Goal: Task Accomplishment & Management: Complete application form

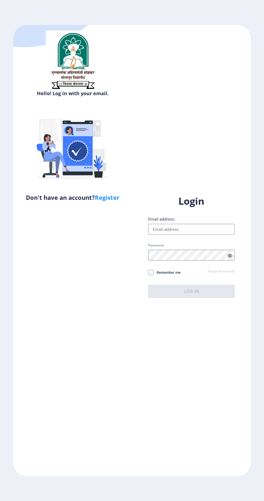
click at [212, 235] on input "Email address:" at bounding box center [191, 229] width 87 height 11
type input "[EMAIL_ADDRESS][DOMAIN_NAME]"
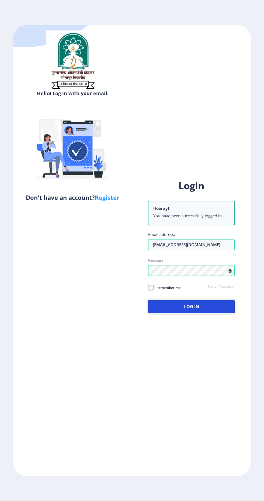
click at [208, 313] on button "Log In" at bounding box center [191, 306] width 87 height 13
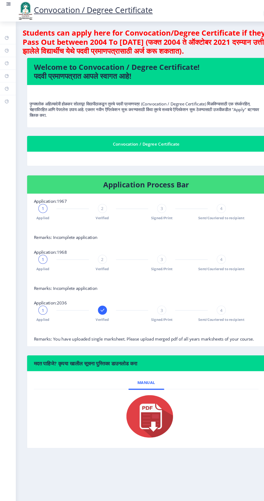
click at [6, 60] on rect at bounding box center [6, 60] width 4 height 4
select select
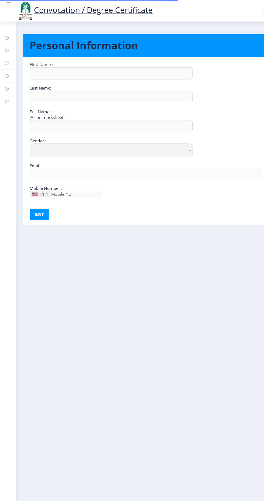
type input "Kiran"
type input "Zende"
type input "Zende Kiran Mahavir"
select select "Male"
type input "kiranzende249116@gmail.com"
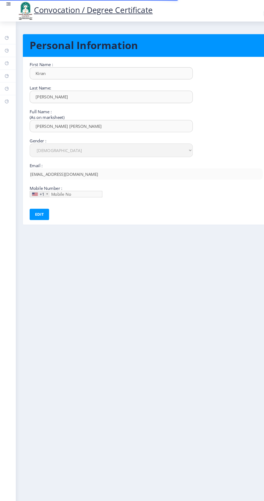
type input "9021488074"
click at [5, 74] on icon at bounding box center [7, 73] width 4 height 4
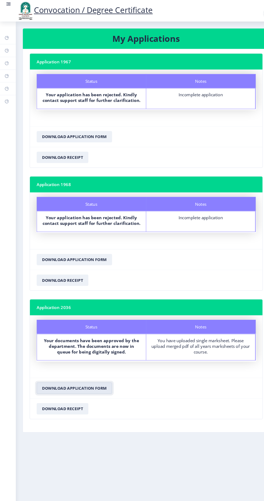
click at [65, 369] on button "Download Application Form" at bounding box center [71, 370] width 72 height 11
click at [6, 36] on rect at bounding box center [6, 36] width 4 height 4
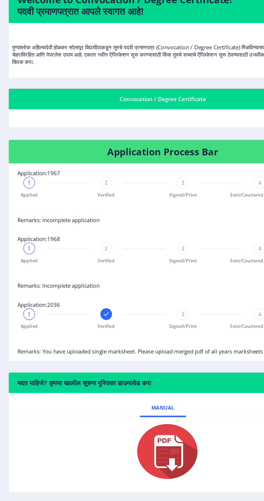
click at [97, 300] on div "Verified" at bounding box center [98, 300] width 9 height 16
click at [95, 297] on div "2" at bounding box center [98, 296] width 9 height 9
click at [97, 297] on span "2" at bounding box center [98, 296] width 2 height 5
click at [98, 296] on span "2" at bounding box center [98, 296] width 2 height 5
click at [100, 297] on div "2" at bounding box center [98, 296] width 9 height 9
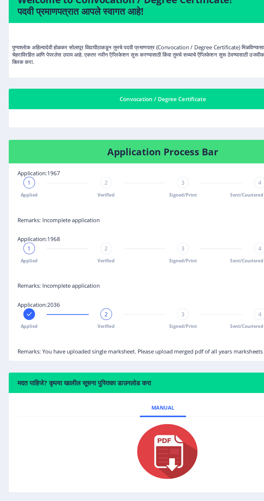
click at [98, 296] on span "2" at bounding box center [98, 296] width 2 height 5
click at [43, 296] on rect at bounding box center [40, 296] width 5 height 5
click at [156, 297] on span "3" at bounding box center [155, 296] width 2 height 5
click at [158, 295] on div "3" at bounding box center [154, 296] width 9 height 9
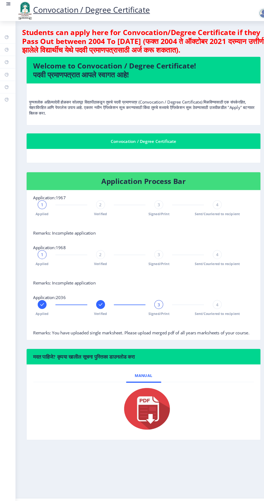
click at [153, 298] on div "3" at bounding box center [154, 296] width 9 height 9
click at [41, 296] on rect at bounding box center [40, 296] width 5 height 5
click at [212, 297] on span "4" at bounding box center [211, 296] width 2 height 5
click at [43, 251] on div "1 Applied" at bounding box center [41, 251] width 9 height 16
click at [213, 301] on div "4 Sent/Couriered to recipient" at bounding box center [211, 300] width 9 height 16
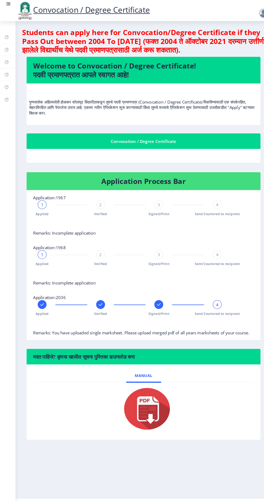
click at [212, 296] on span "4" at bounding box center [211, 296] width 2 height 5
click at [212, 293] on div "4" at bounding box center [211, 296] width 9 height 9
click at [212, 296] on span "4" at bounding box center [211, 296] width 2 height 5
click at [97, 301] on div "Verified" at bounding box center [98, 300] width 9 height 16
click at [154, 303] on span "Signed/Print" at bounding box center [154, 305] width 21 height 5
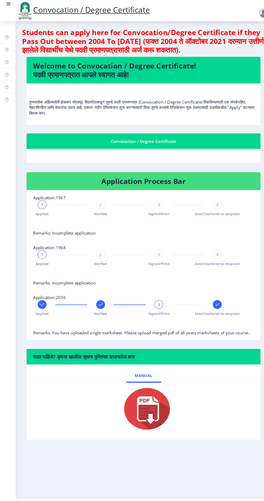
click at [148, 256] on span "Signed/Print" at bounding box center [154, 256] width 21 height 5
click at [155, 298] on span "3" at bounding box center [155, 296] width 2 height 5
click at [151, 305] on span "Signed/Print" at bounding box center [154, 305] width 21 height 5
click at [151, 296] on div "3" at bounding box center [154, 296] width 9 height 9
click at [155, 296] on span "3" at bounding box center [155, 296] width 2 height 5
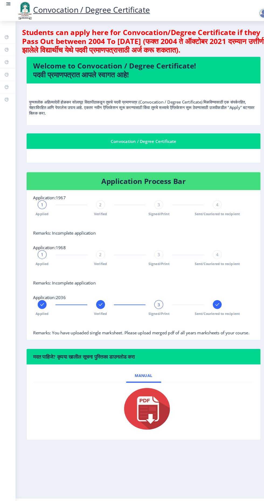
click at [212, 296] on rect at bounding box center [211, 296] width 5 height 5
click at [41, 296] on span "1" at bounding box center [41, 296] width 2 height 5
click at [44, 302] on div "1 Applied" at bounding box center [41, 300] width 9 height 16
click at [41, 297] on span "1" at bounding box center [41, 296] width 2 height 5
click at [41, 296] on span "1" at bounding box center [41, 296] width 2 height 5
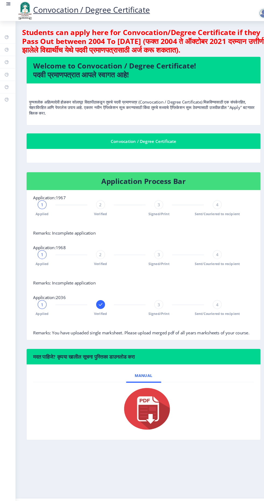
click at [45, 305] on span "Applied" at bounding box center [41, 305] width 13 height 5
click at [155, 296] on span "3" at bounding box center [155, 296] width 2 height 5
click at [156, 297] on span "3" at bounding box center [155, 296] width 2 height 5
click at [207, 304] on span "Sent/Couriered to recipient" at bounding box center [212, 305] width 44 height 5
click at [208, 304] on span "Sent/Couriered to recipient" at bounding box center [212, 305] width 44 height 5
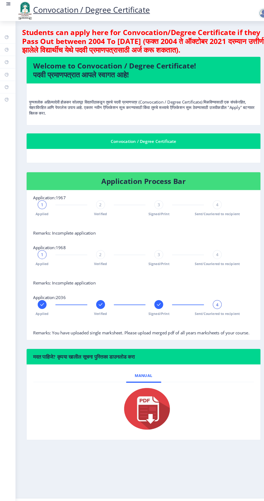
click at [213, 299] on div "4" at bounding box center [211, 296] width 9 height 9
click at [160, 256] on span "Signed/Print" at bounding box center [154, 256] width 21 height 5
click at [129, 157] on nb-card-body at bounding box center [140, 151] width 228 height 13
click at [5, 72] on icon at bounding box center [7, 73] width 4 height 4
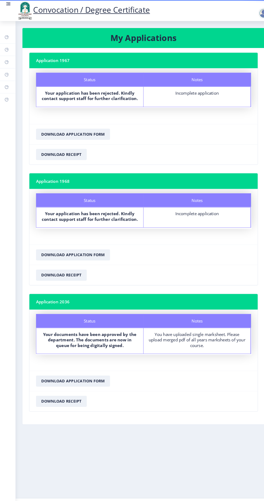
click at [7, 71] on rect at bounding box center [6, 72] width 4 height 4
click at [7, 60] on icon at bounding box center [7, 60] width 2 height 2
select select
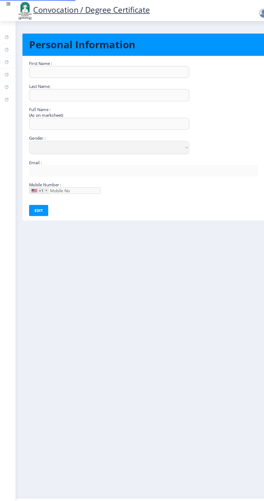
type input "Kiran"
type input "Zende"
type input "Zende Kiran Mahavir"
select select "[DEMOGRAPHIC_DATA]"
type input "kiranzende249116@gmail.com"
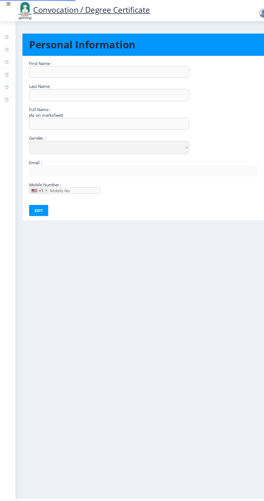
type input "9021488074"
click at [6, 60] on rect at bounding box center [6, 60] width 4 height 4
click at [6, 48] on icon at bounding box center [7, 47] width 2 height 2
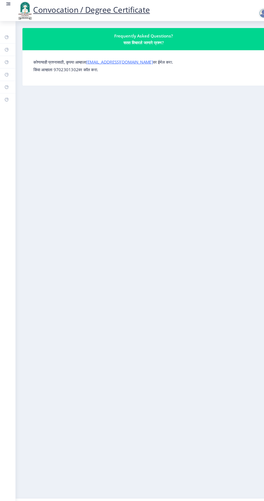
click at [6, 60] on rect at bounding box center [6, 60] width 4 height 4
select select
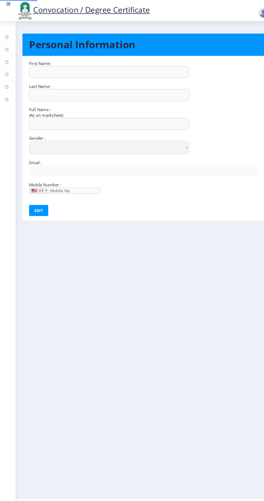
type input "Kiran"
type input "Zende"
type input "Zende Kiran Mahavir"
select select "[DEMOGRAPHIC_DATA]"
type input "kiranzende249116@gmail.com"
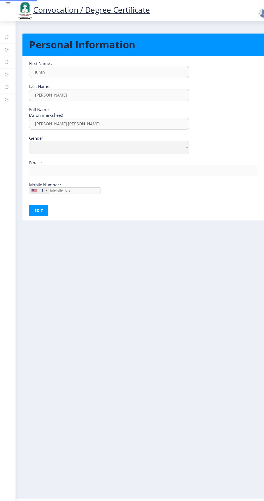
type input "9021488074"
click at [6, 72] on rect at bounding box center [6, 72] width 4 height 4
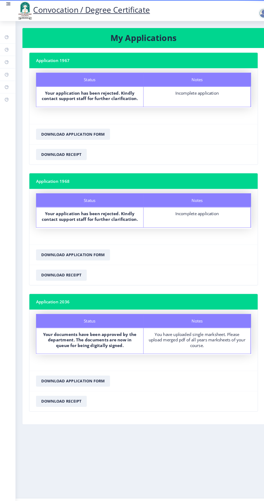
click at [196, 333] on div "You have uploaded single marksheet. Please upload merged pdf of all years marks…" at bounding box center [192, 330] width 94 height 16
click at [5, 72] on rect at bounding box center [6, 72] width 4 height 4
click at [7, 83] on rect at bounding box center [6, 85] width 4 height 4
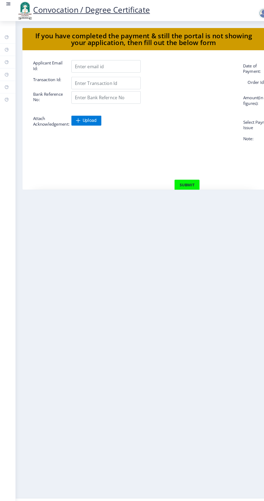
click at [6, 72] on rect at bounding box center [6, 72] width 4 height 4
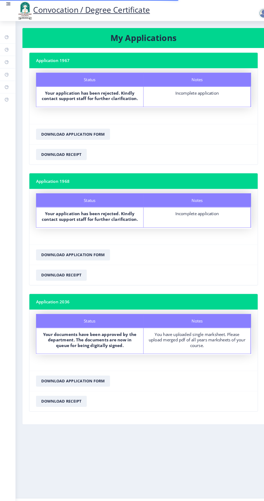
click at [7, 61] on rect at bounding box center [6, 60] width 4 height 4
select select
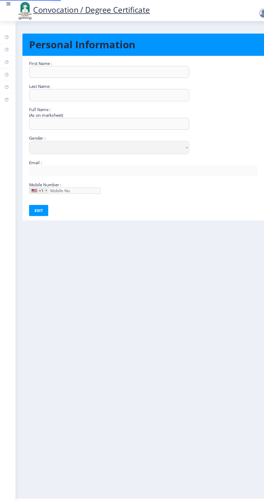
type input "Kiran"
type input "Zende"
type input "Zende Kiran Mahavir"
select select "[DEMOGRAPHIC_DATA]"
type input "kiranzende249116@gmail.com"
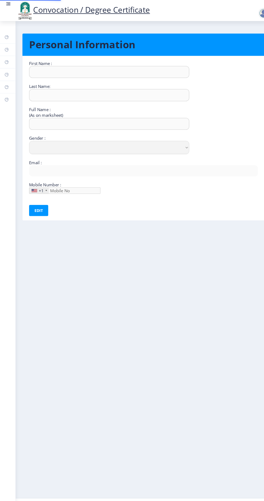
type input "9021488074"
click at [7, 59] on rect at bounding box center [6, 60] width 4 height 4
click at [7, 46] on icon at bounding box center [6, 48] width 4 height 5
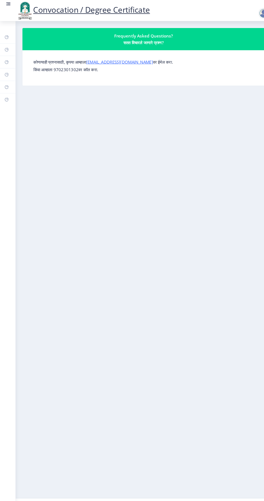
click at [7, 35] on rect at bounding box center [6, 36] width 4 height 4
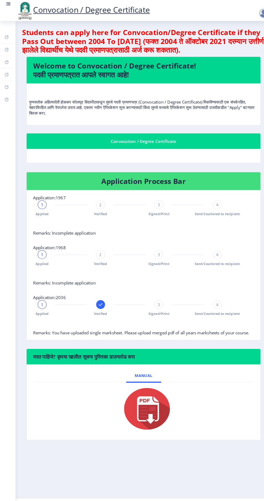
click at [155, 296] on span "3" at bounding box center [155, 296] width 2 height 5
click at [157, 295] on div "3" at bounding box center [154, 296] width 9 height 9
click at [155, 297] on span "3" at bounding box center [155, 296] width 2 height 5
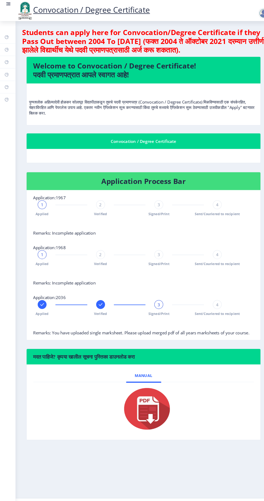
click at [156, 298] on span "3" at bounding box center [155, 296] width 2 height 5
click at [215, 295] on div "4" at bounding box center [211, 296] width 9 height 9
click at [206, 305] on span "Sent/Couriered to recipient" at bounding box center [212, 305] width 44 height 5
click at [207, 305] on span "Sent/Couriered to recipient" at bounding box center [212, 305] width 44 height 5
click at [212, 296] on span "4" at bounding box center [211, 296] width 2 height 5
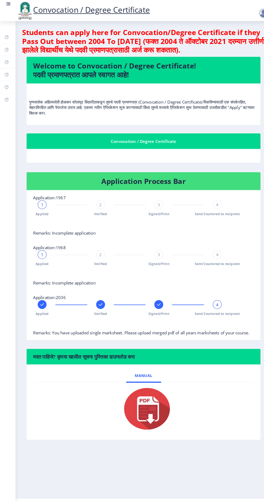
click at [94, 305] on span "Verified" at bounding box center [97, 305] width 13 height 5
click at [212, 299] on div at bounding box center [211, 296] width 9 height 9
click at [212, 294] on span "4" at bounding box center [211, 296] width 2 height 5
click at [41, 305] on span "Applied" at bounding box center [41, 305] width 13 height 5
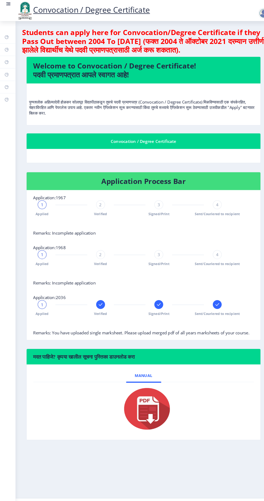
click at [41, 305] on span "Applied" at bounding box center [41, 305] width 13 height 5
click at [98, 296] on rect at bounding box center [97, 296] width 5 height 5
click at [43, 304] on span "Applied" at bounding box center [41, 305] width 13 height 5
click at [214, 297] on rect at bounding box center [211, 296] width 5 height 5
click at [96, 298] on rect at bounding box center [97, 296] width 5 height 5
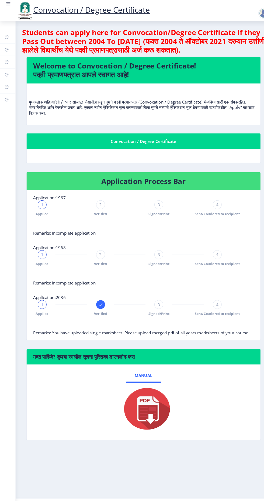
click at [154, 300] on div "3" at bounding box center [154, 296] width 9 height 9
click at [151, 305] on span "Signed/Print" at bounding box center [154, 305] width 21 height 5
click at [210, 304] on span "Sent/Couriered to recipient" at bounding box center [212, 305] width 44 height 5
click at [95, 297] on rect at bounding box center [97, 296] width 5 height 5
click at [155, 305] on span "Signed/Print" at bounding box center [154, 305] width 21 height 5
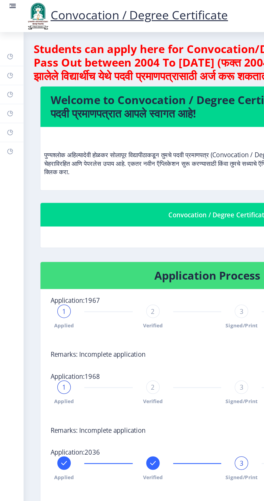
click at [7, 60] on rect at bounding box center [6, 60] width 4 height 4
select select
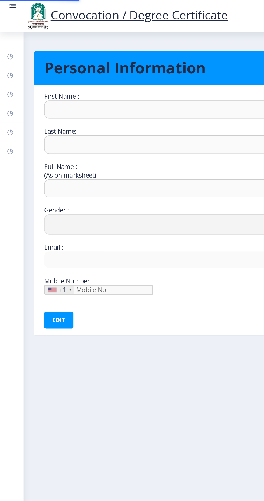
type input "Kiran"
type input "Zende"
type input "Zende Kiran Mahavir"
select select "Male"
type input "kiranzende249116@gmail.com"
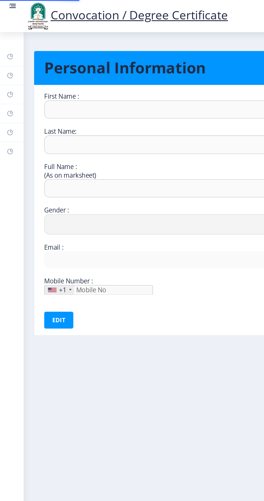
type input "9021488074"
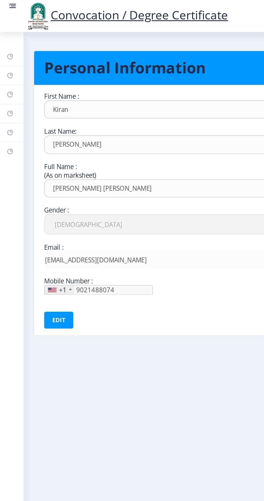
click at [5, 76] on link "Myapplication" at bounding box center [7, 73] width 15 height 12
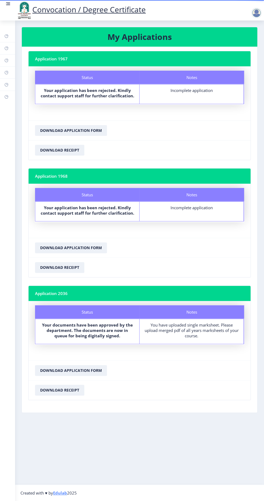
click at [6, 72] on rect at bounding box center [6, 72] width 4 height 4
click at [5, 59] on icon at bounding box center [7, 61] width 4 height 4
select select
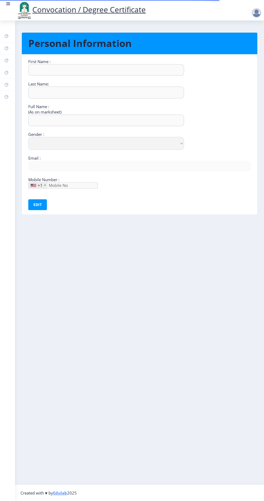
click at [6, 72] on rect at bounding box center [6, 72] width 4 height 4
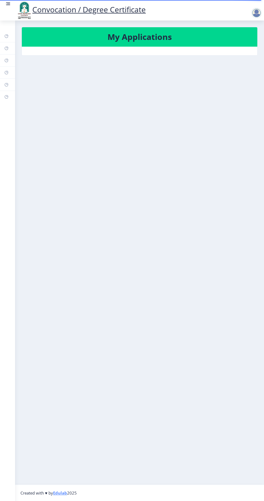
click at [6, 70] on icon at bounding box center [6, 72] width 4 height 5
click at [7, 71] on rect at bounding box center [6, 72] width 4 height 4
click at [7, 83] on rect at bounding box center [6, 85] width 4 height 4
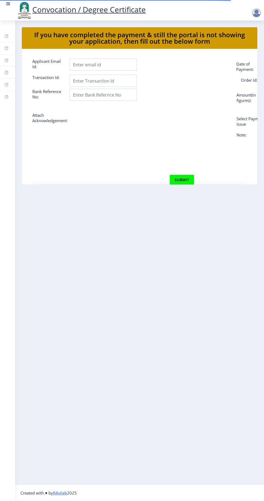
click at [8, 72] on rect at bounding box center [6, 72] width 4 height 4
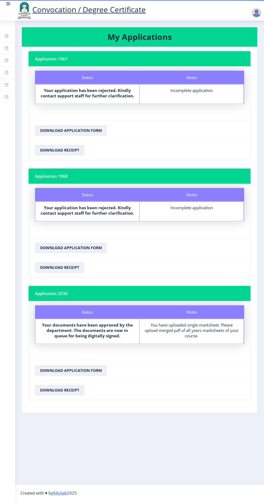
click at [254, 20] on nav "Convocation / Degree Certificate" at bounding box center [132, 10] width 264 height 21
click at [250, 14] on nb-action at bounding box center [258, 13] width 24 height 6
click at [6, 72] on rect at bounding box center [6, 72] width 4 height 4
click at [6, 60] on rect at bounding box center [6, 60] width 4 height 4
select select
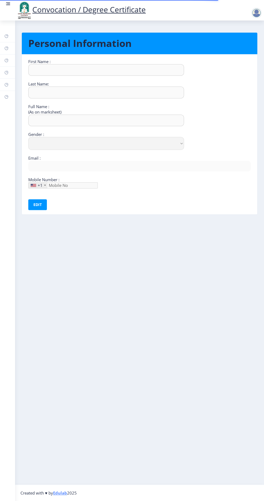
type input "Kiran"
type input "Zende"
type input "Zende Kiran Mahavir"
select select "[DEMOGRAPHIC_DATA]"
type input "kiranzende249116@gmail.com"
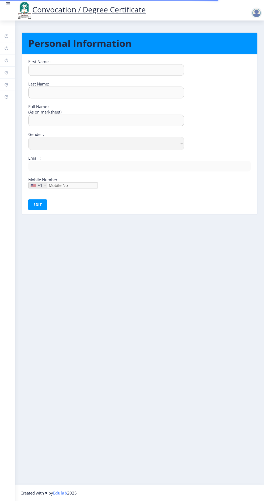
type input "9021488074"
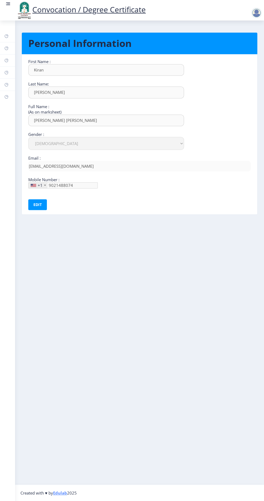
click at [7, 83] on rect at bounding box center [6, 85] width 4 height 4
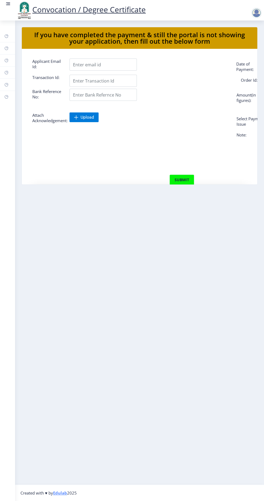
click at [7, 73] on rect at bounding box center [6, 72] width 4 height 4
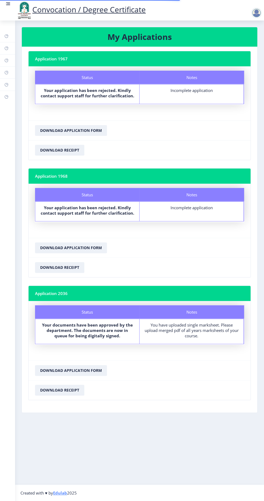
click at [8, 38] on rect at bounding box center [6, 36] width 4 height 4
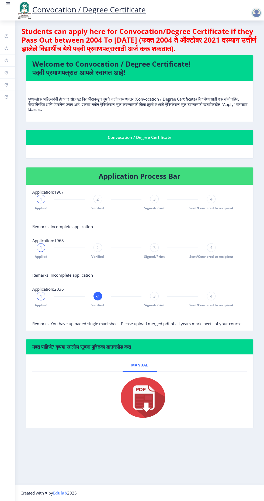
click at [155, 296] on span "3" at bounding box center [155, 296] width 2 height 5
click at [222, 303] on span "Sent/Couriered to recipient" at bounding box center [212, 305] width 44 height 5
click at [100, 298] on rect at bounding box center [97, 296] width 5 height 5
click at [39, 297] on rect at bounding box center [40, 296] width 5 height 5
click at [41, 296] on span "1" at bounding box center [41, 296] width 2 height 5
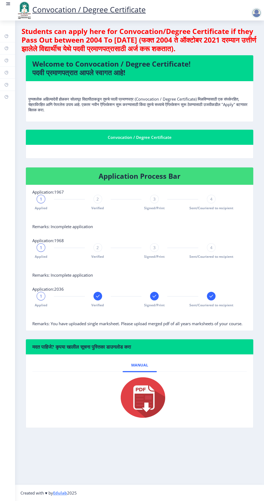
click at [41, 305] on span "Applied" at bounding box center [41, 305] width 13 height 5
click at [100, 300] on div "Verified" at bounding box center [98, 300] width 9 height 16
click at [153, 304] on span "Signed/Print" at bounding box center [154, 305] width 21 height 5
click at [79, 161] on div "Convocation / Degree Certificate" at bounding box center [140, 146] width 236 height 32
click at [113, 116] on div "पुण्यश्लोक अहिल्यादेवी होळकर सोलापूर विद्यापीठाकडून तुमचे पदवी प्रमाणपत्र (Conv…" at bounding box center [139, 101] width 223 height 31
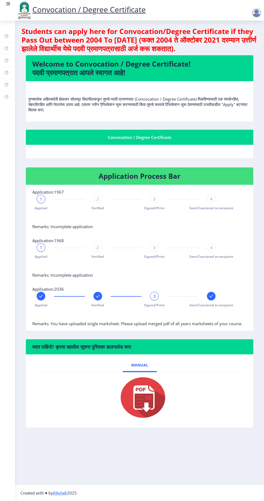
click at [151, 158] on nb-card-body at bounding box center [140, 151] width 228 height 13
click at [101, 246] on div "2" at bounding box center [98, 247] width 9 height 9
click at [156, 251] on div "3" at bounding box center [154, 247] width 9 height 9
click at [155, 247] on span "3" at bounding box center [155, 247] width 2 height 5
click at [212, 247] on span "4" at bounding box center [211, 247] width 2 height 5
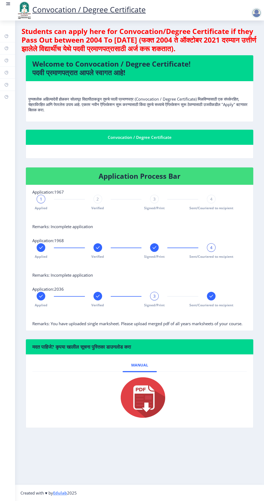
click at [100, 202] on div "2" at bounding box center [98, 199] width 9 height 9
click at [155, 199] on span "3" at bounding box center [155, 198] width 2 height 5
click at [212, 199] on span "4" at bounding box center [211, 198] width 2 height 5
click at [155, 199] on rect at bounding box center [154, 198] width 5 height 5
click at [100, 203] on div "Verified" at bounding box center [98, 203] width 9 height 16
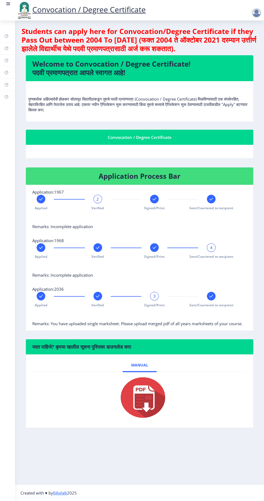
click at [52, 193] on span "Application:1967" at bounding box center [48, 191] width 32 height 5
click at [43, 201] on rect at bounding box center [40, 198] width 5 height 5
click at [113, 205] on div "1 Applied Verified Signed/Print Sent/Couriered to recipient" at bounding box center [126, 203] width 188 height 16
click at [41, 199] on span "1" at bounding box center [41, 198] width 2 height 5
click at [44, 204] on div "1 Applied" at bounding box center [41, 203] width 9 height 16
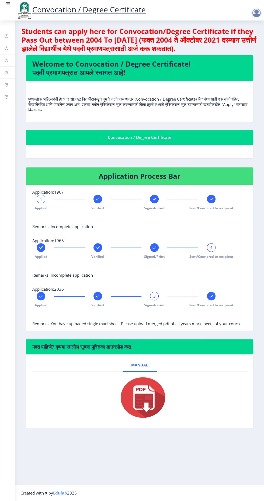
click at [98, 208] on span "Verified" at bounding box center [97, 208] width 13 height 5
click at [97, 208] on span "Verified" at bounding box center [97, 208] width 13 height 5
click at [99, 207] on span "Verified" at bounding box center [97, 208] width 13 height 5
click at [153, 201] on rect at bounding box center [154, 198] width 5 height 5
click at [212, 247] on span "4" at bounding box center [211, 247] width 2 height 5
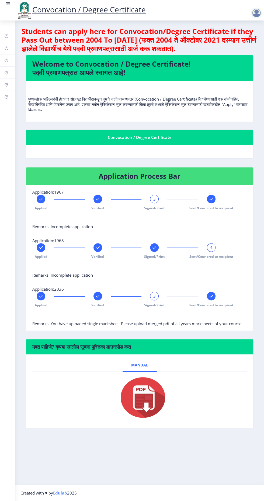
click at [212, 246] on span "4" at bounding box center [211, 247] width 2 height 5
click at [155, 296] on span "3" at bounding box center [155, 296] width 2 height 5
click at [154, 209] on span "Signed/Print" at bounding box center [154, 208] width 21 height 5
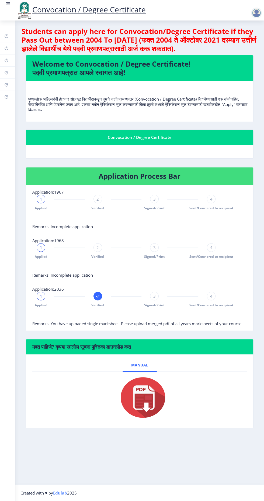
click at [7, 61] on rect at bounding box center [6, 60] width 4 height 4
select select
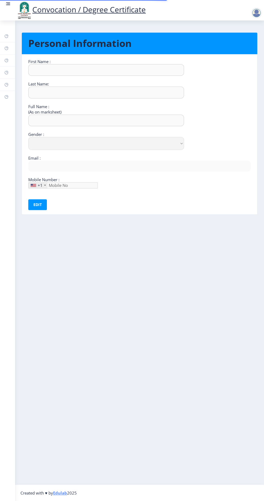
click at [6, 48] on icon at bounding box center [7, 47] width 2 height 2
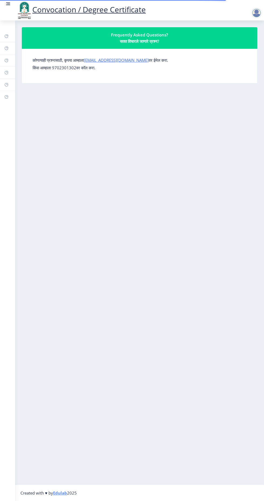
click at [7, 71] on rect at bounding box center [6, 72] width 4 height 4
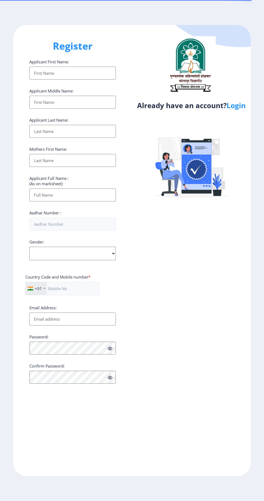
select select
